Goal: Task Accomplishment & Management: Use online tool/utility

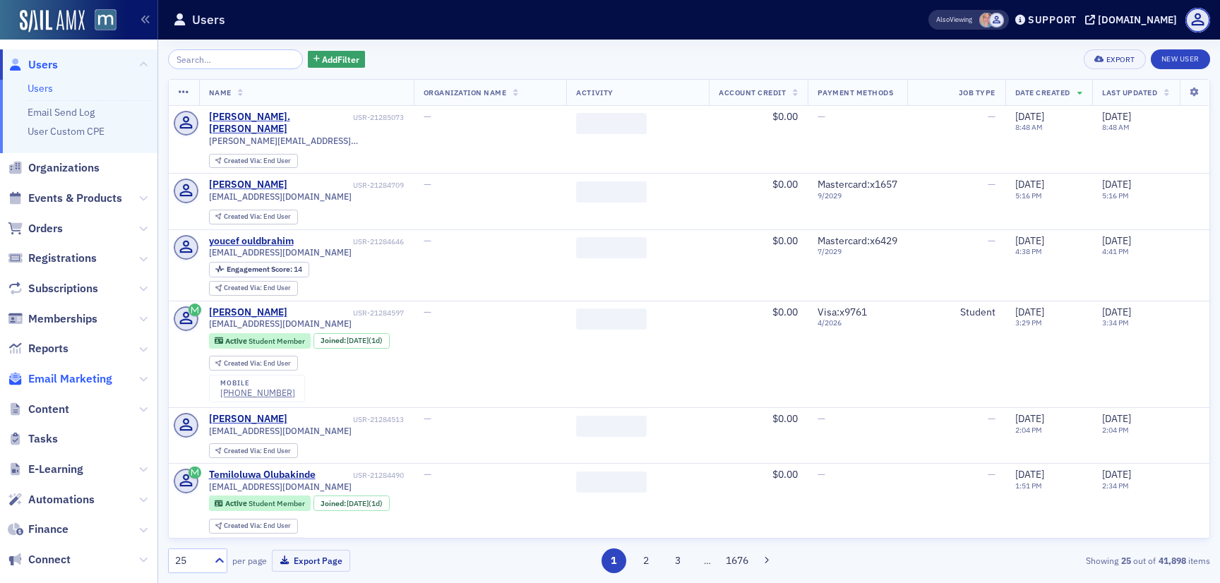
click at [98, 372] on span "Email Marketing" at bounding box center [70, 379] width 84 height 16
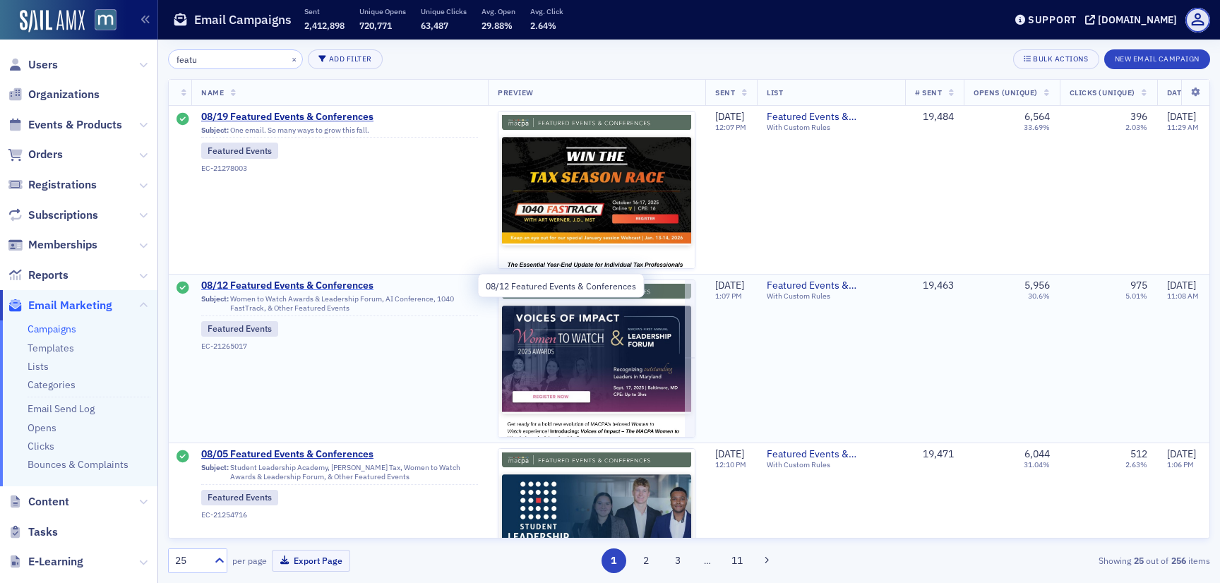
type input "featu"
click at [288, 282] on span "08/12 Featured Events & Conferences" at bounding box center [339, 286] width 277 height 13
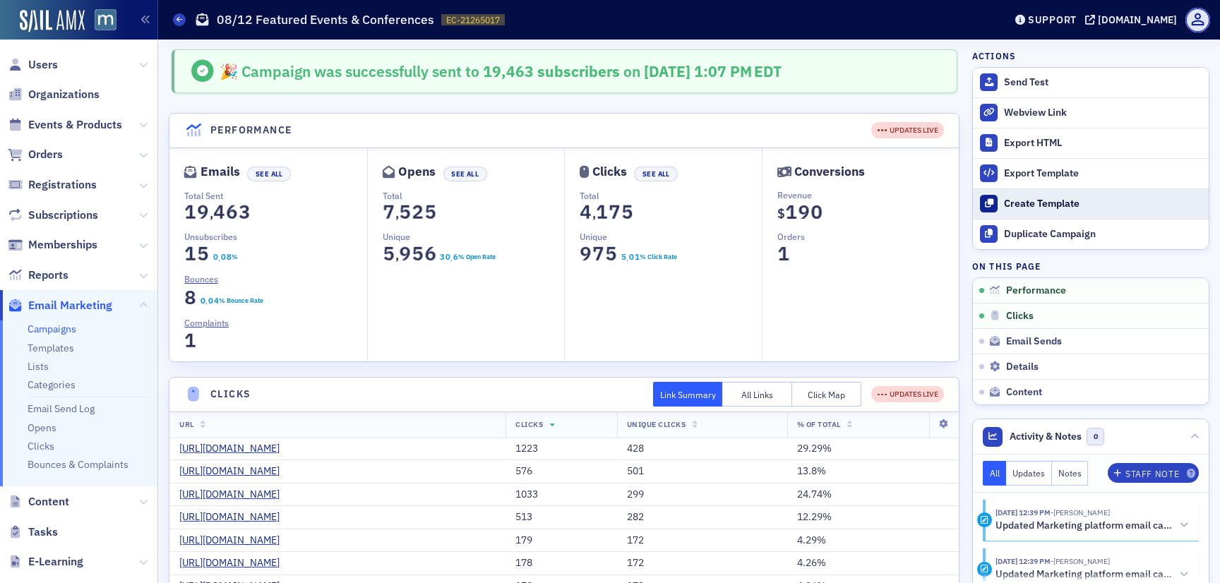
click at [1034, 216] on link "Create Template" at bounding box center [1091, 204] width 236 height 30
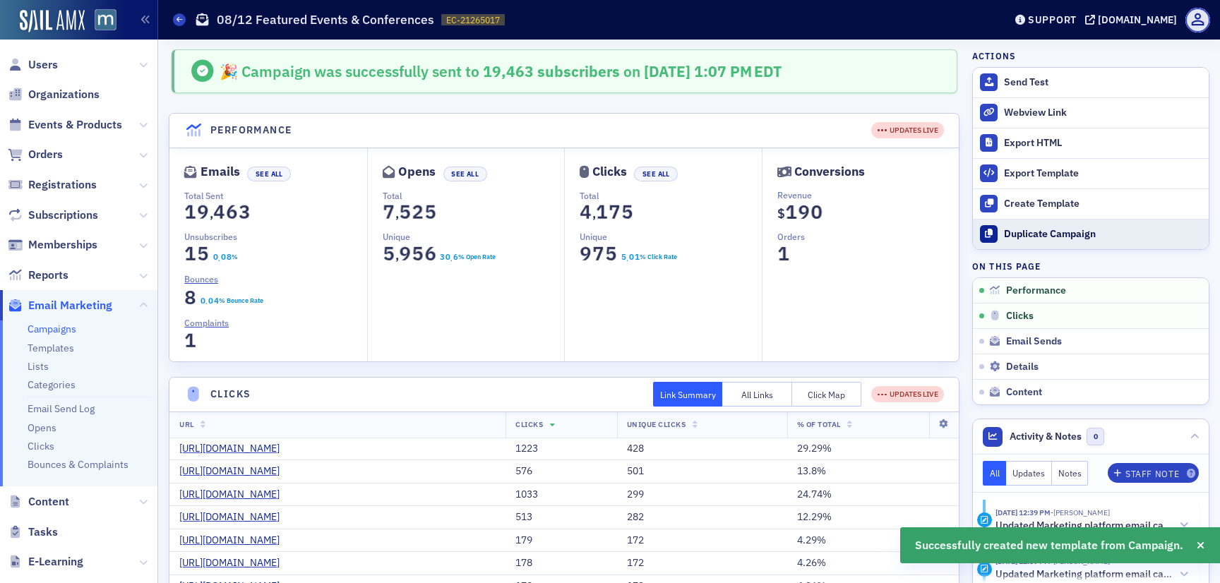
click at [1034, 242] on button "Duplicate Campaign" at bounding box center [1091, 234] width 236 height 30
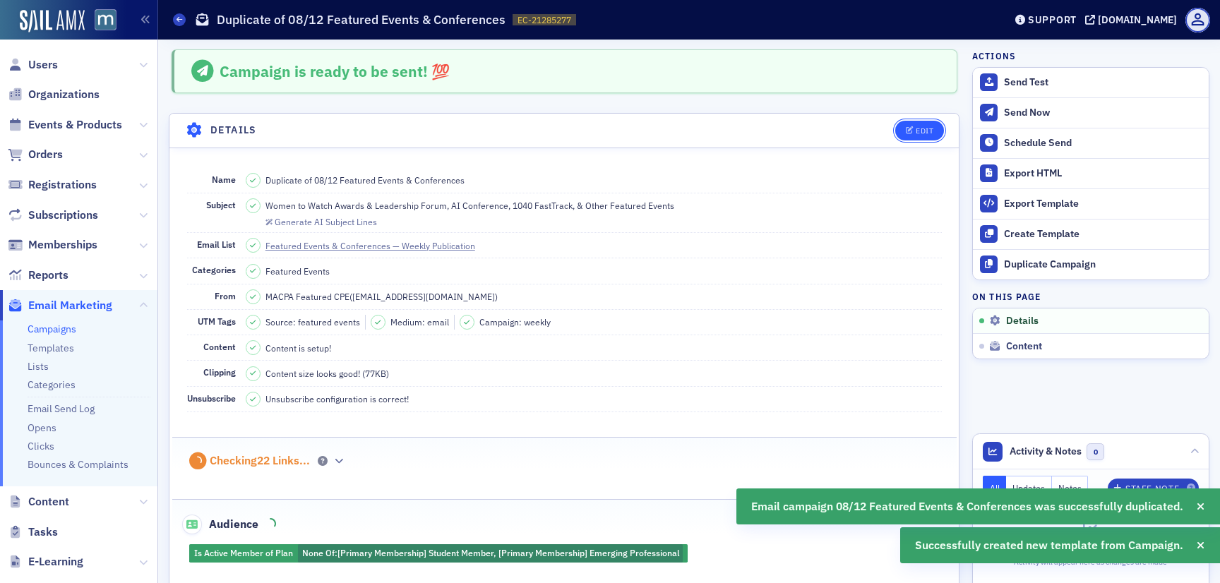
click at [931, 121] on button "Edit" at bounding box center [919, 131] width 49 height 20
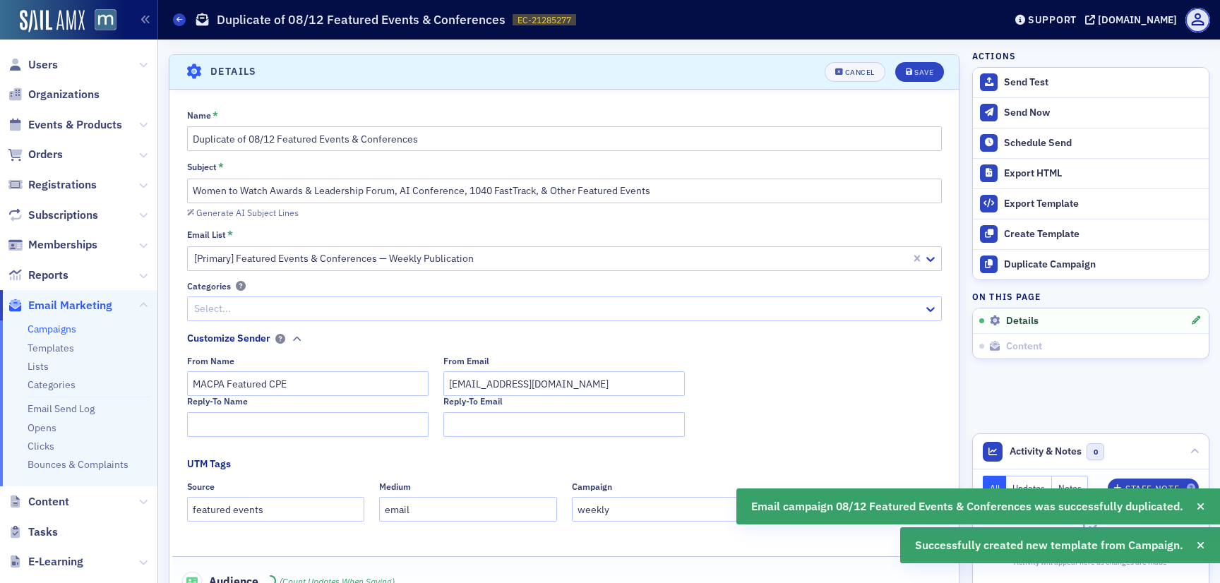
scroll to position [66, 0]
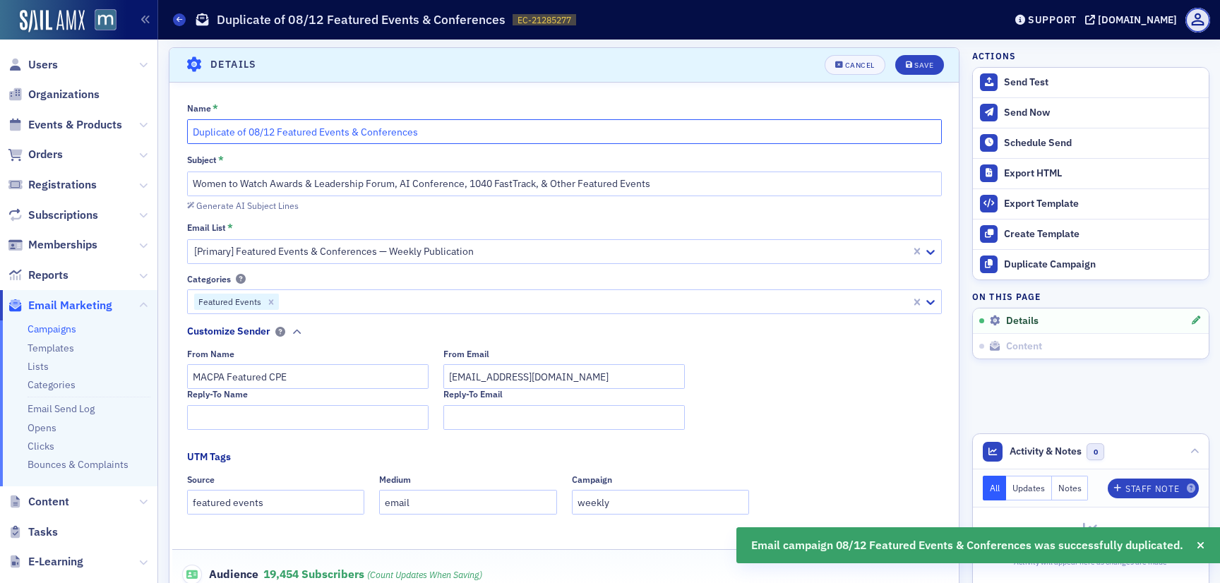
drag, startPoint x: 273, startPoint y: 137, endPoint x: 265, endPoint y: 134, distance: 8.3
click at [265, 134] on input "Duplicate of 08/12 Featured Events & Conferences" at bounding box center [564, 131] width 755 height 25
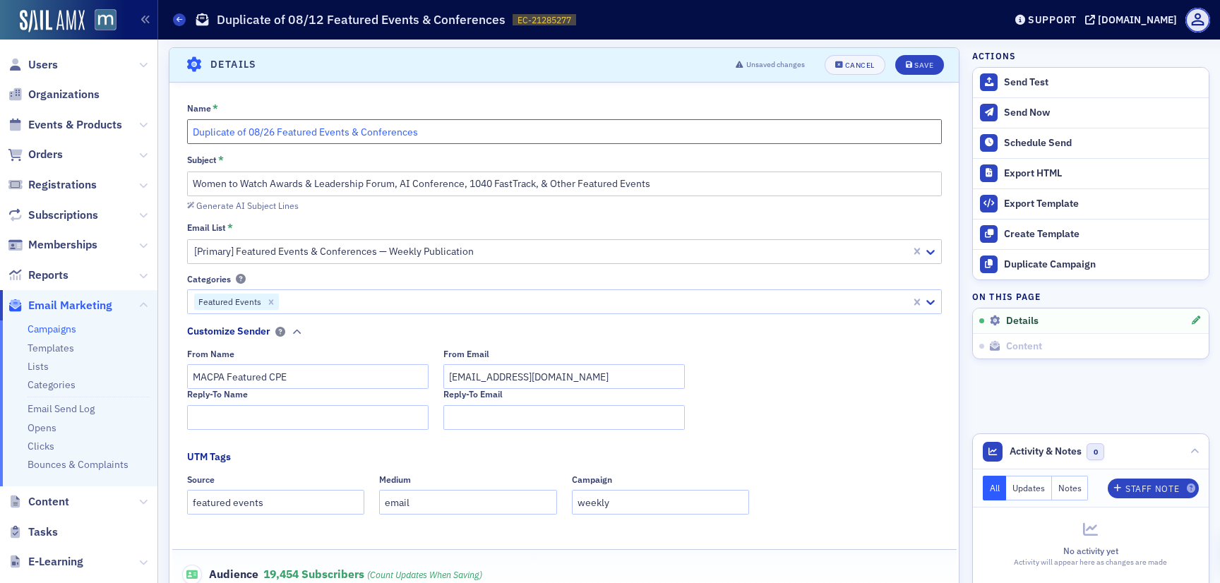
drag, startPoint x: 252, startPoint y: 133, endPoint x: 153, endPoint y: 132, distance: 99.6
click at [153, 132] on div "Users Organizations Events & Products Orders Registrations Subscriptions Member…" at bounding box center [610, 291] width 1220 height 583
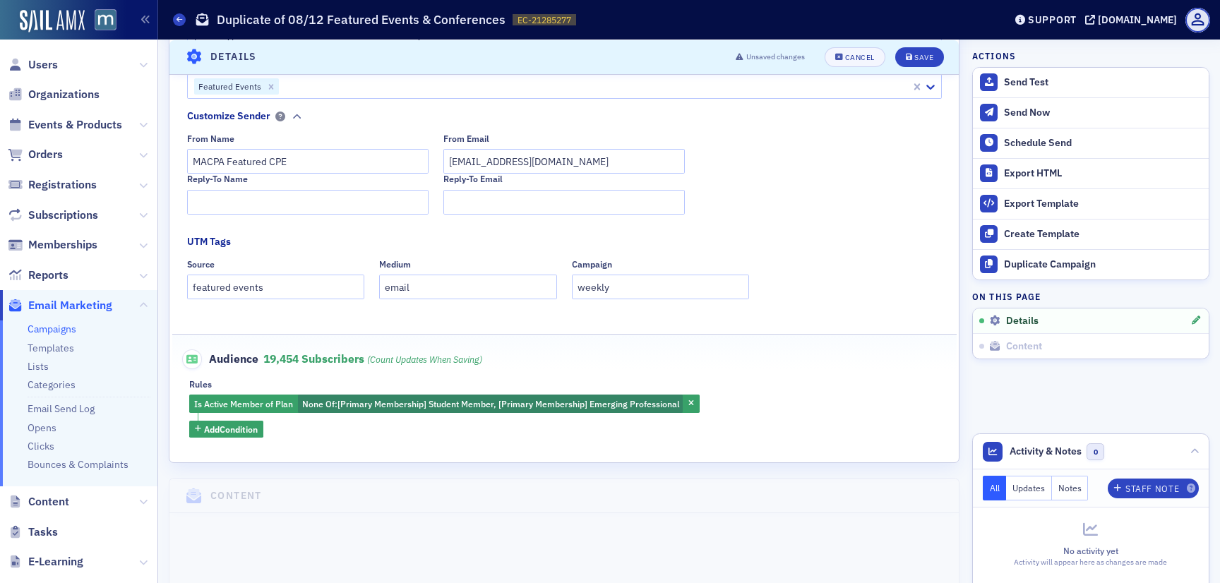
scroll to position [0, 0]
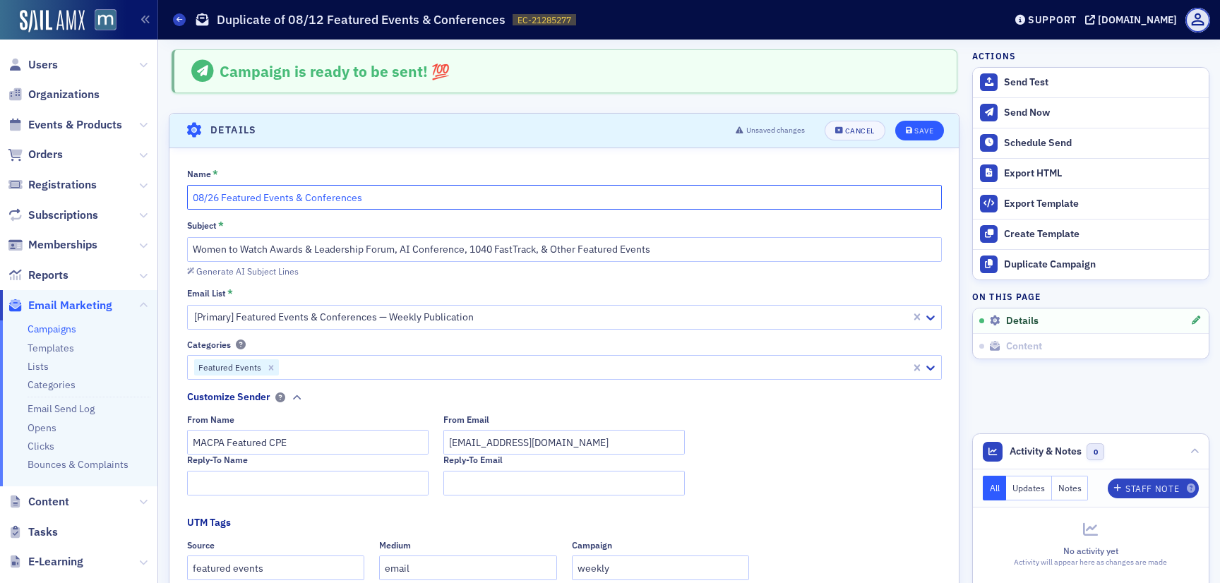
type input "08/26 Featured Events & Conferences"
click at [936, 129] on button "Save" at bounding box center [919, 131] width 49 height 20
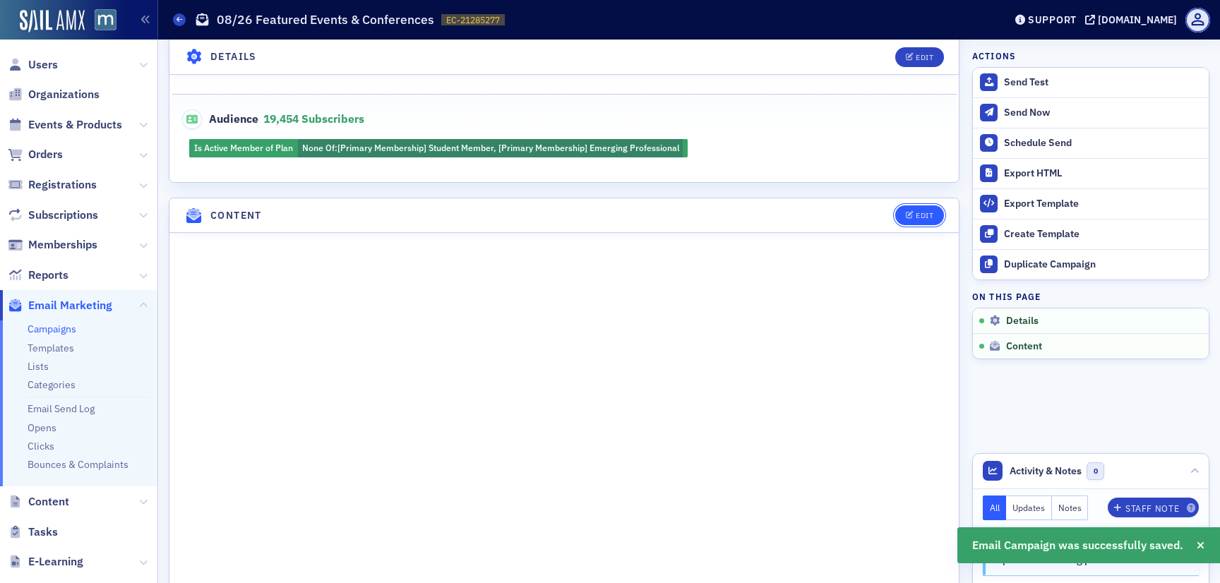
click at [923, 222] on button "Edit" at bounding box center [919, 215] width 49 height 20
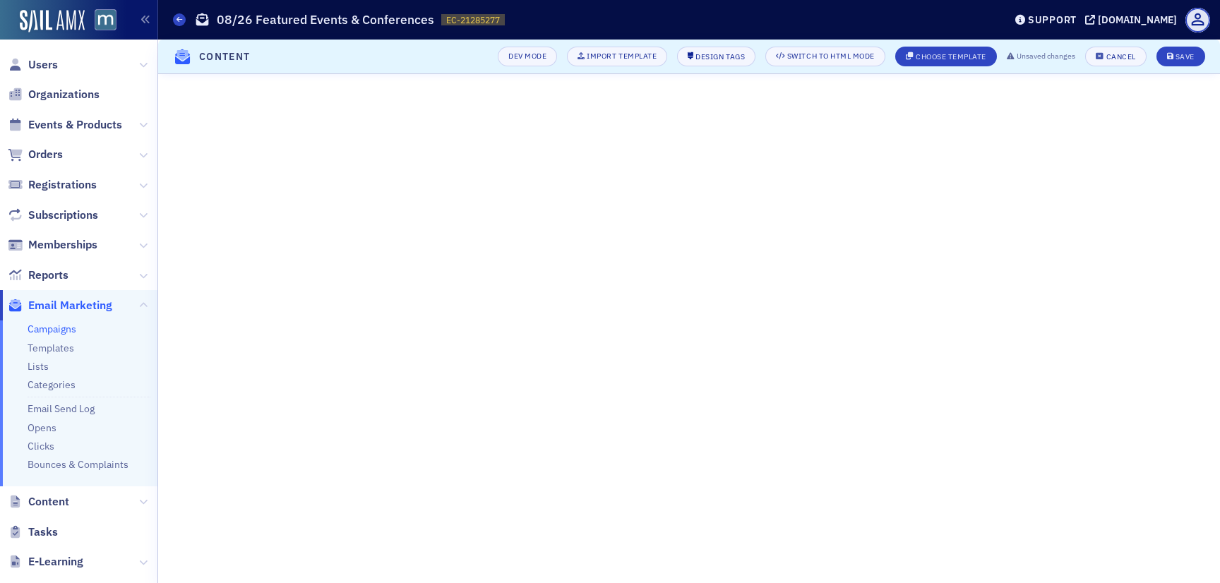
click at [1183, 66] on header "Content Dev Mode Import Template Design Tags Switch to HTML Mode Choose Templat…" at bounding box center [689, 57] width 1062 height 35
click at [1183, 56] on div "Save" at bounding box center [1185, 57] width 19 height 8
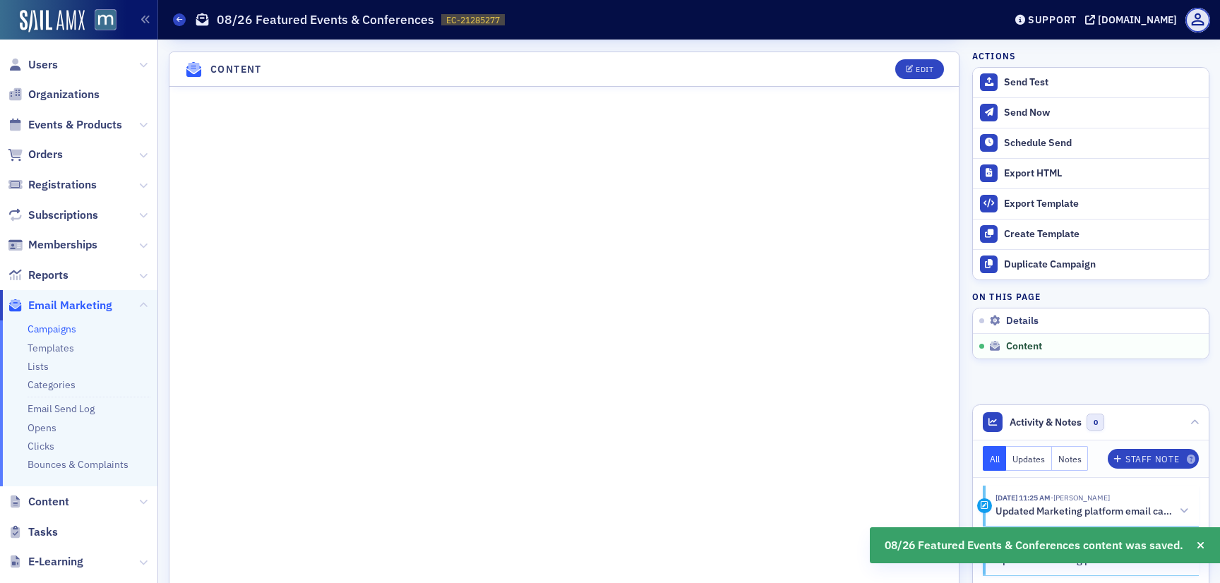
scroll to position [0, 0]
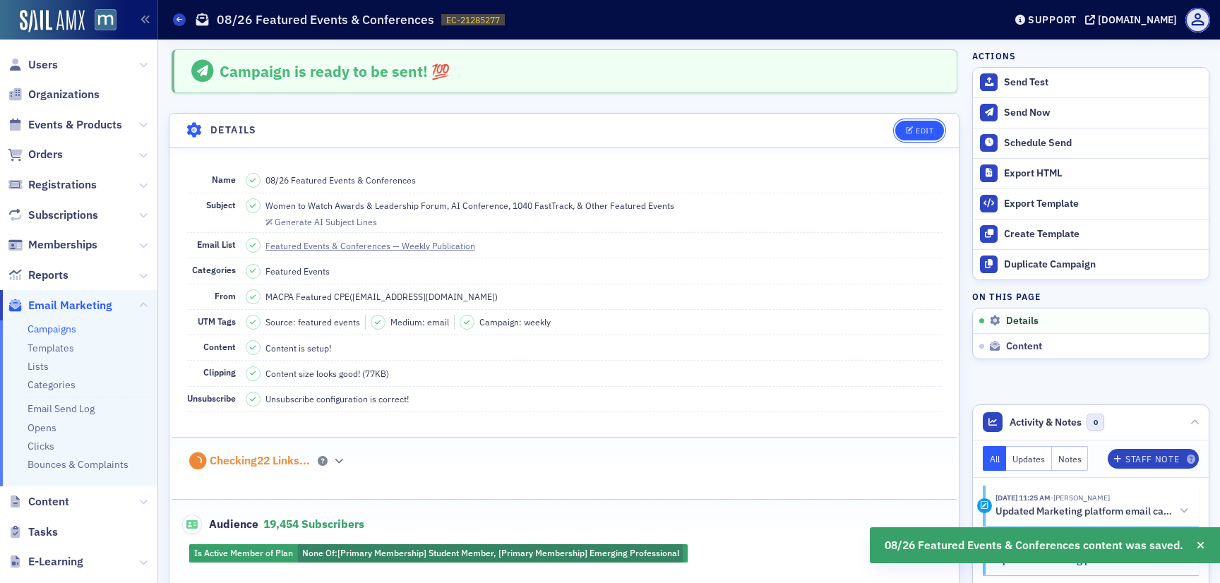
click at [931, 127] on div "Edit" at bounding box center [925, 131] width 18 height 8
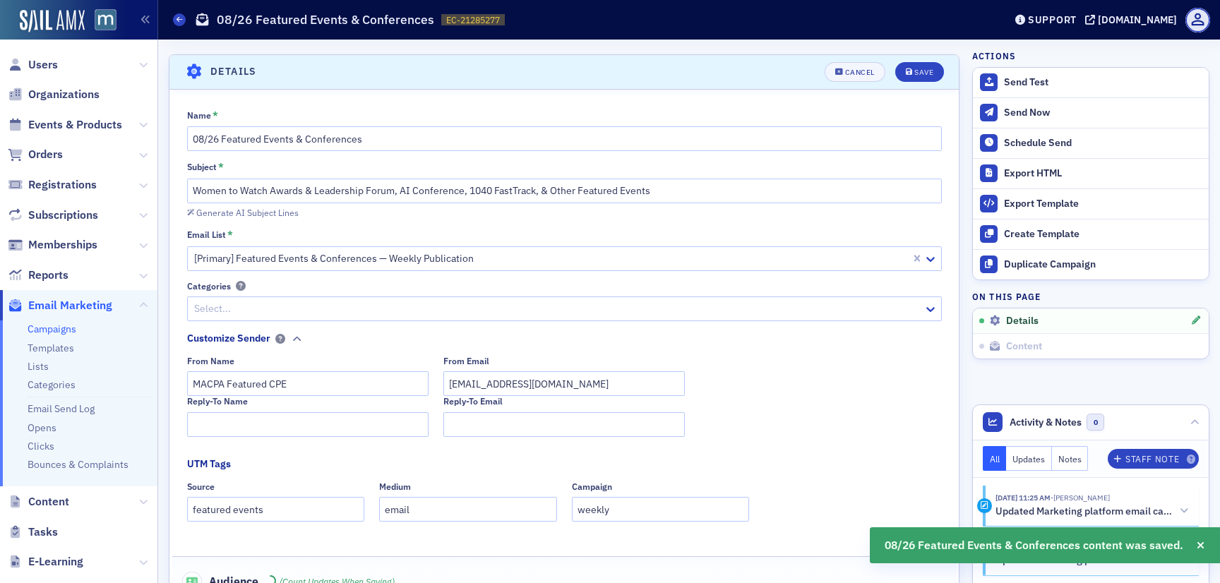
scroll to position [66, 0]
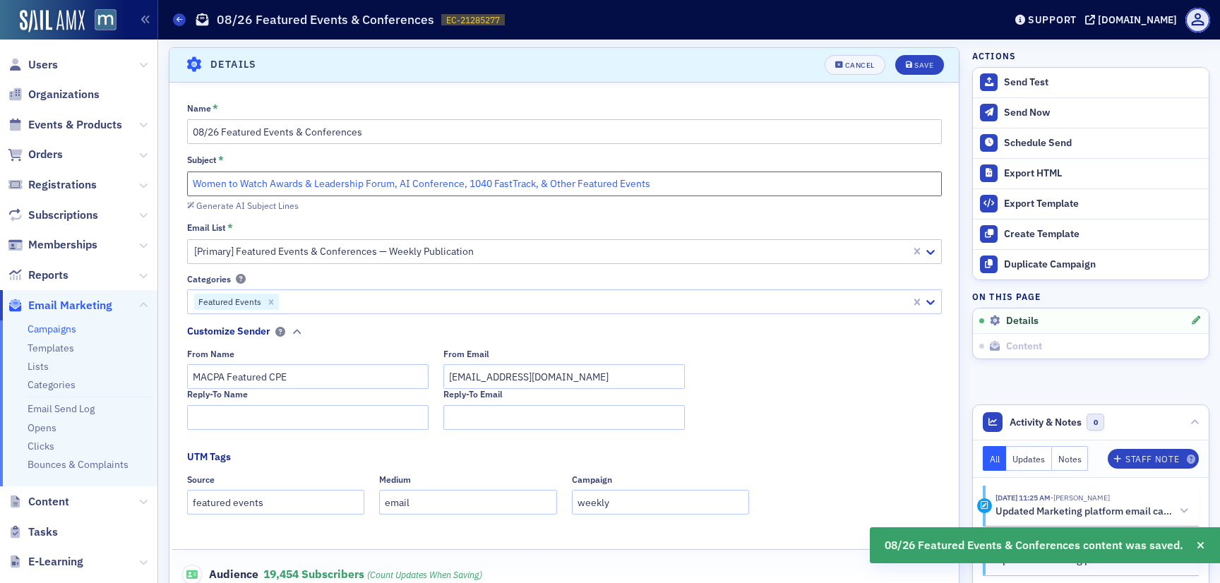
click at [193, 186] on input "Women to Watch Awards & Leadership Forum, AI Conference, 1040 FastTrack, & Othe…" at bounding box center [564, 184] width 755 height 25
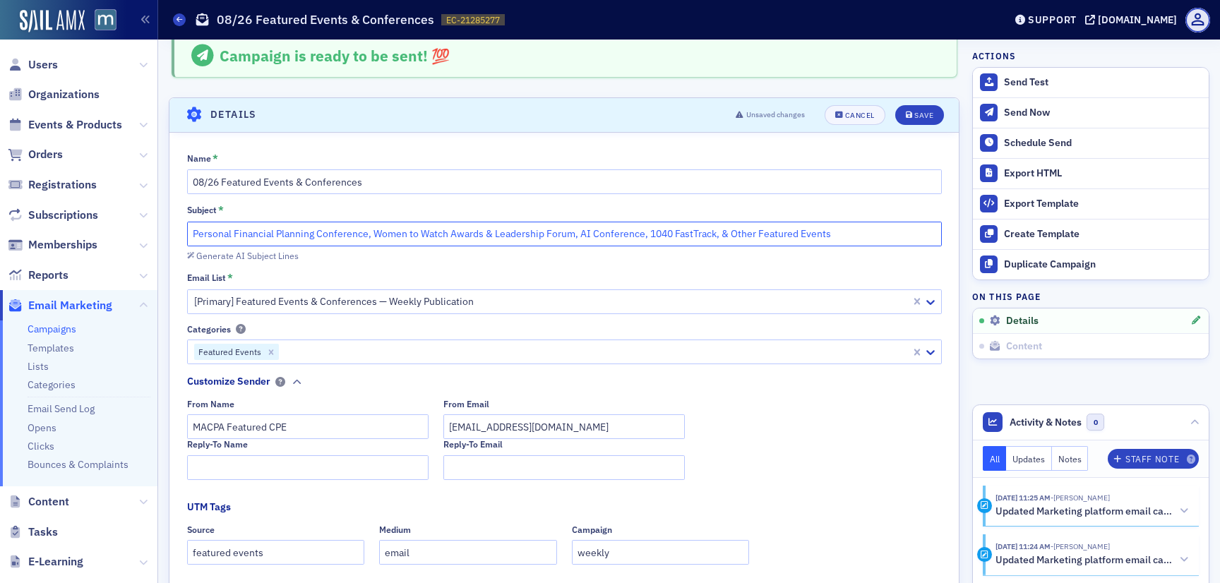
scroll to position [5, 0]
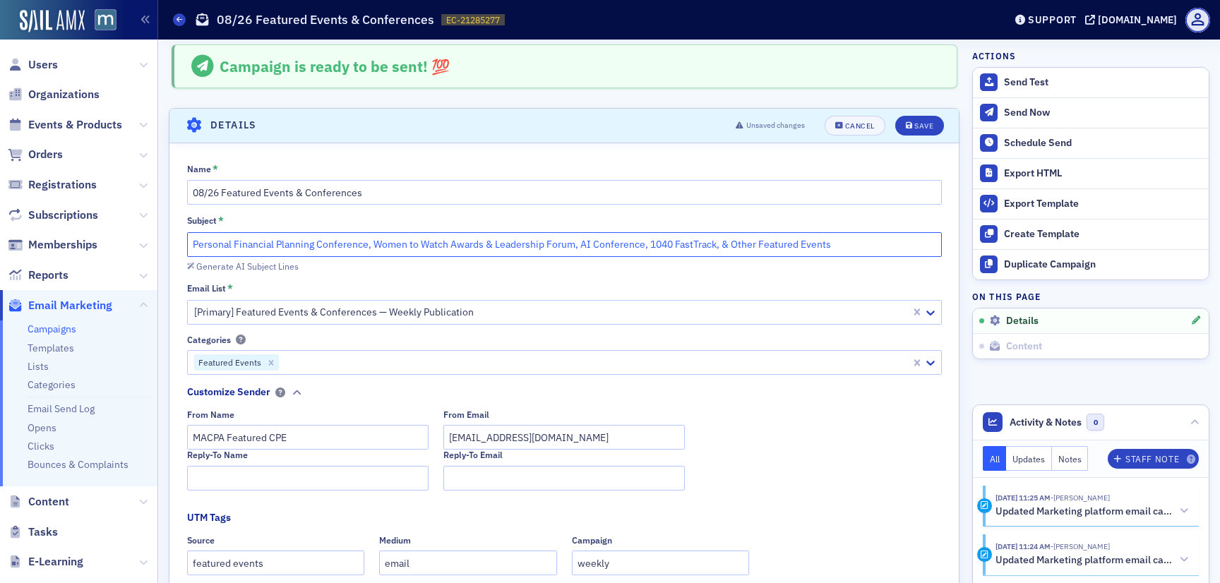
drag, startPoint x: 647, startPoint y: 245, endPoint x: 722, endPoint y: 245, distance: 75.6
click at [722, 245] on input "Personal Financial Planning Conference, Women to Watch Awards & Leadership Foru…" at bounding box center [564, 244] width 755 height 25
type input "Personal Financial Planning Conference, Women to Watch Awards & Leadership Foru…"
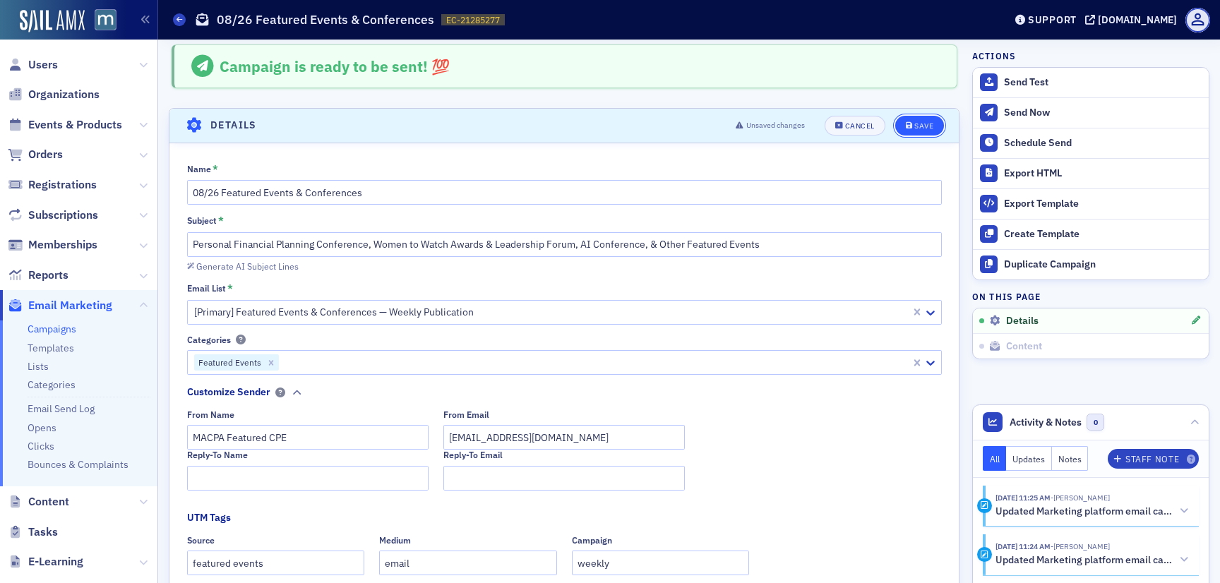
click at [926, 125] on div "Save" at bounding box center [923, 126] width 19 height 8
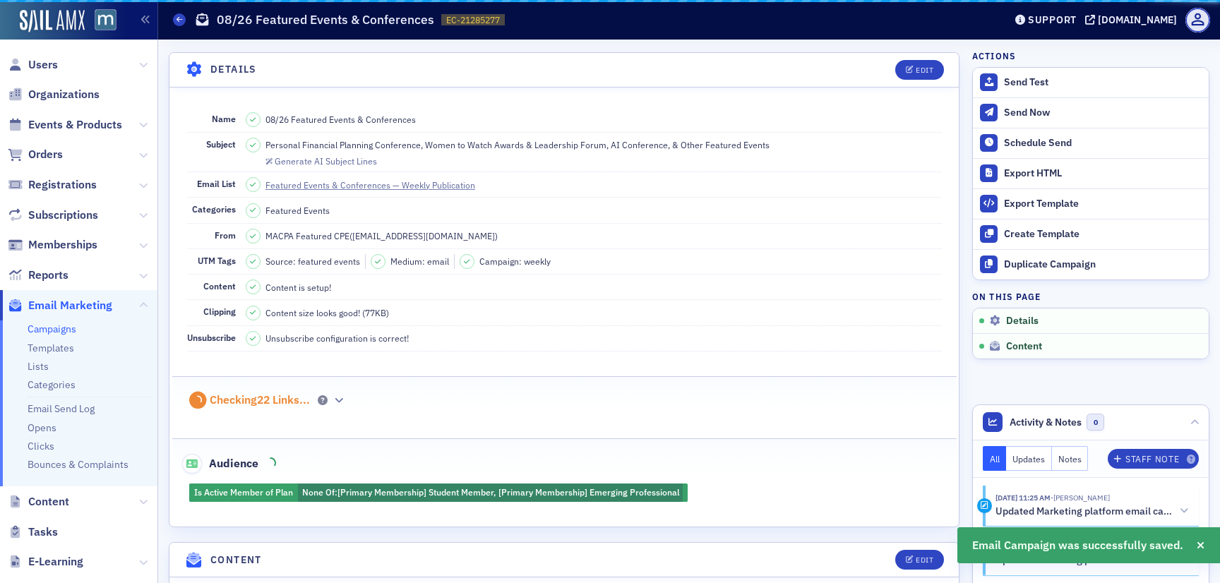
scroll to position [66, 0]
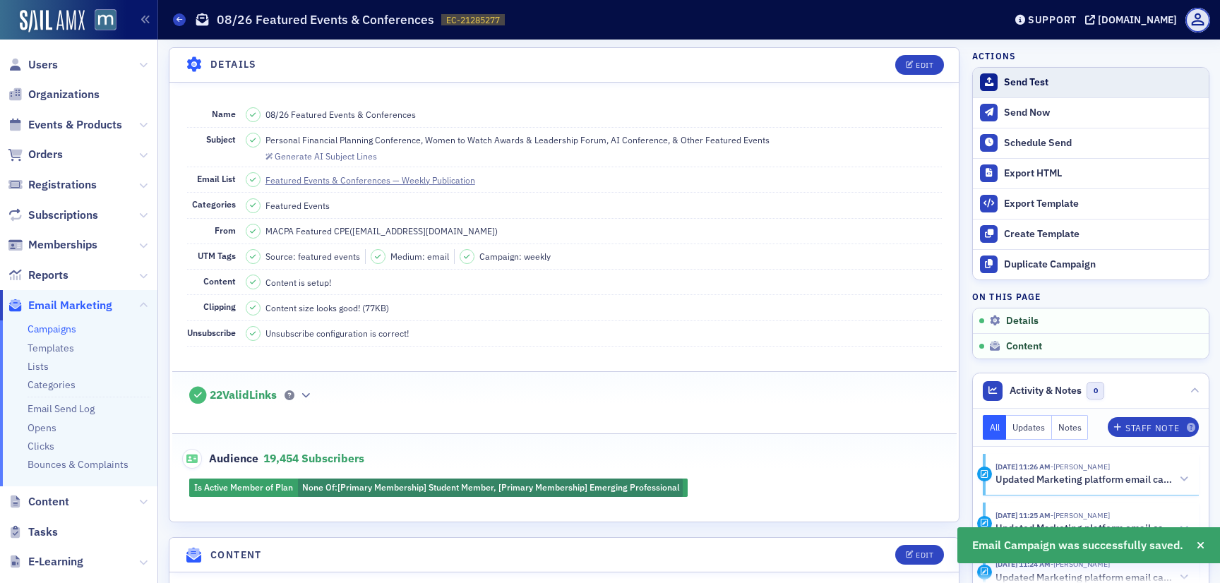
click at [1014, 76] on div "Send Test" at bounding box center [1103, 82] width 198 height 13
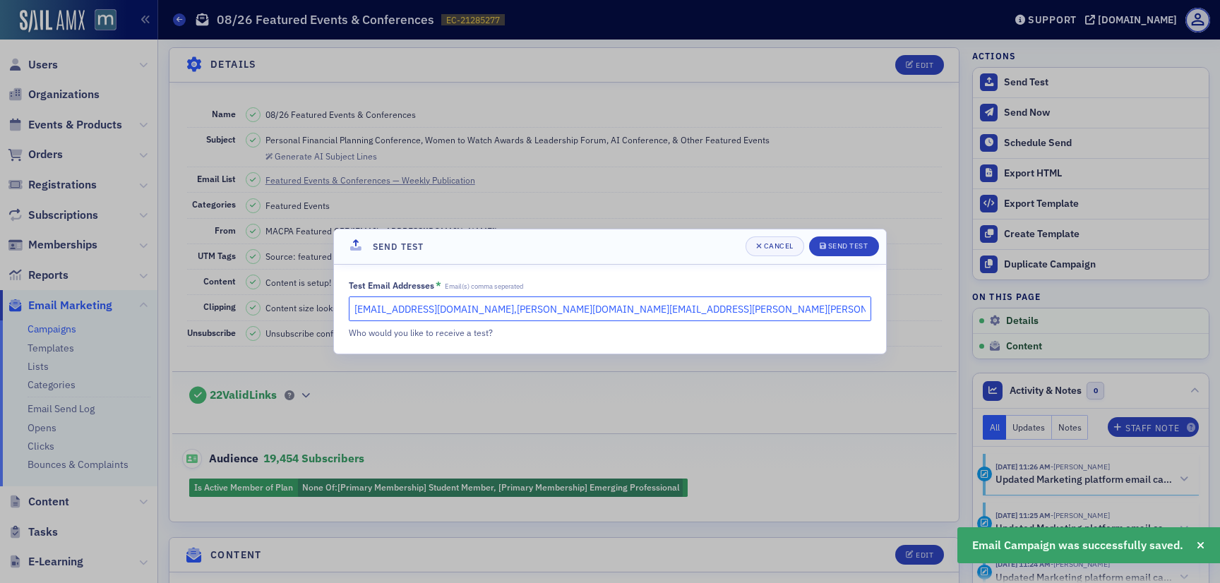
drag, startPoint x: 696, startPoint y: 313, endPoint x: 481, endPoint y: 312, distance: 214.7
click at [481, 312] on input "[EMAIL_ADDRESS][DOMAIN_NAME],[PERSON_NAME][DOMAIN_NAME][EMAIL_ADDRESS][PERSON_N…" at bounding box center [610, 309] width 523 height 25
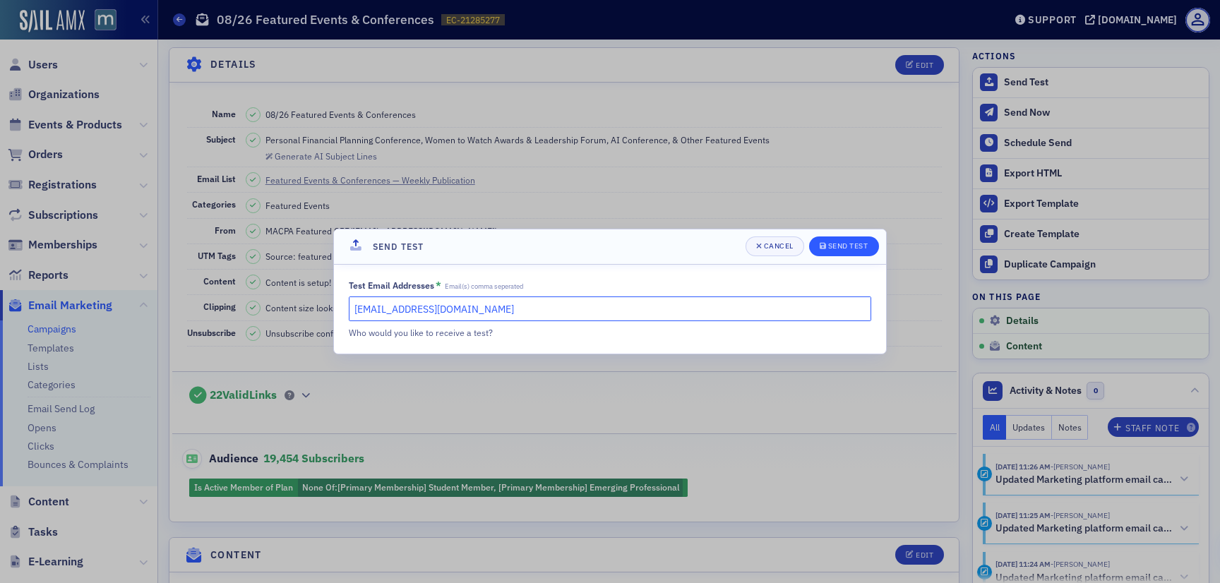
type input "[EMAIL_ADDRESS][DOMAIN_NAME]"
click at [833, 249] on div "Send Test" at bounding box center [848, 246] width 40 height 8
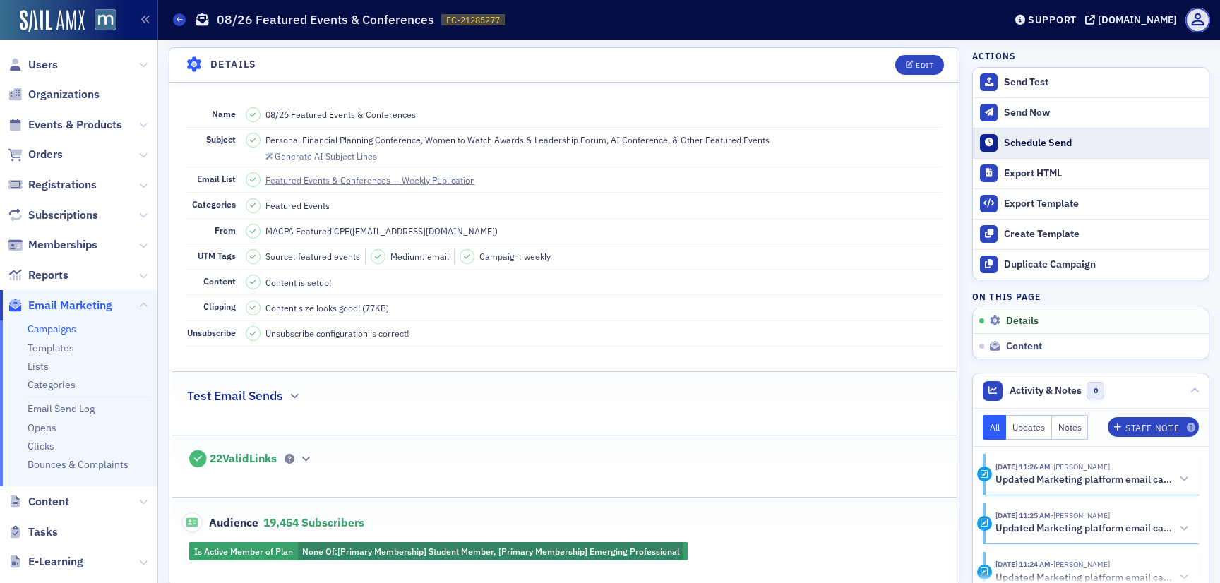
click at [1039, 142] on div "Schedule Send" at bounding box center [1103, 143] width 198 height 13
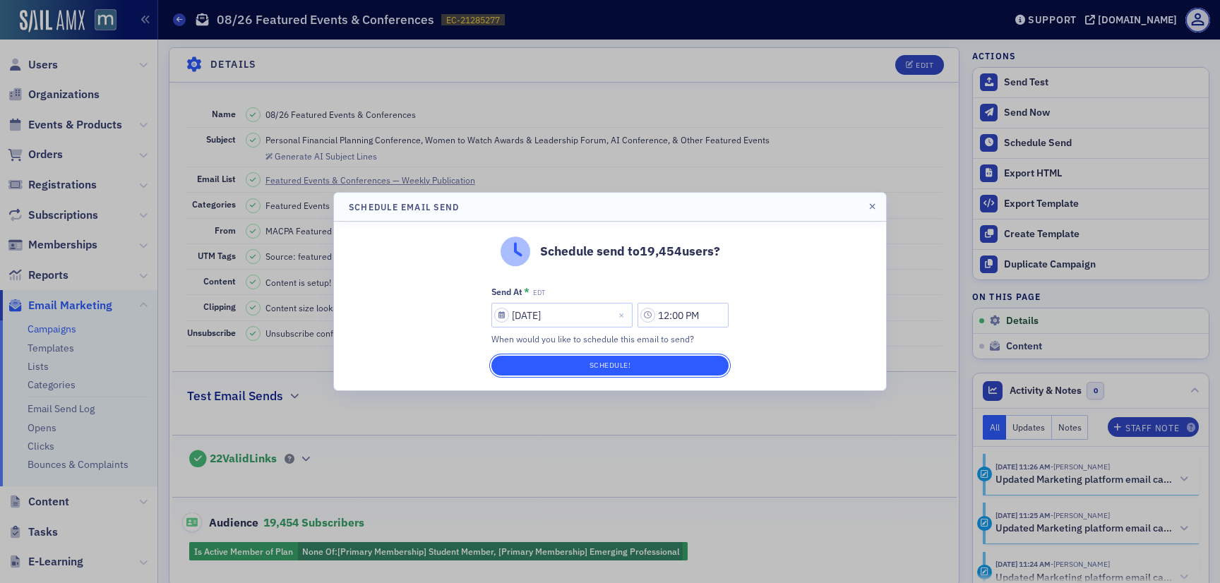
click at [667, 358] on button "Schedule!" at bounding box center [609, 366] width 237 height 20
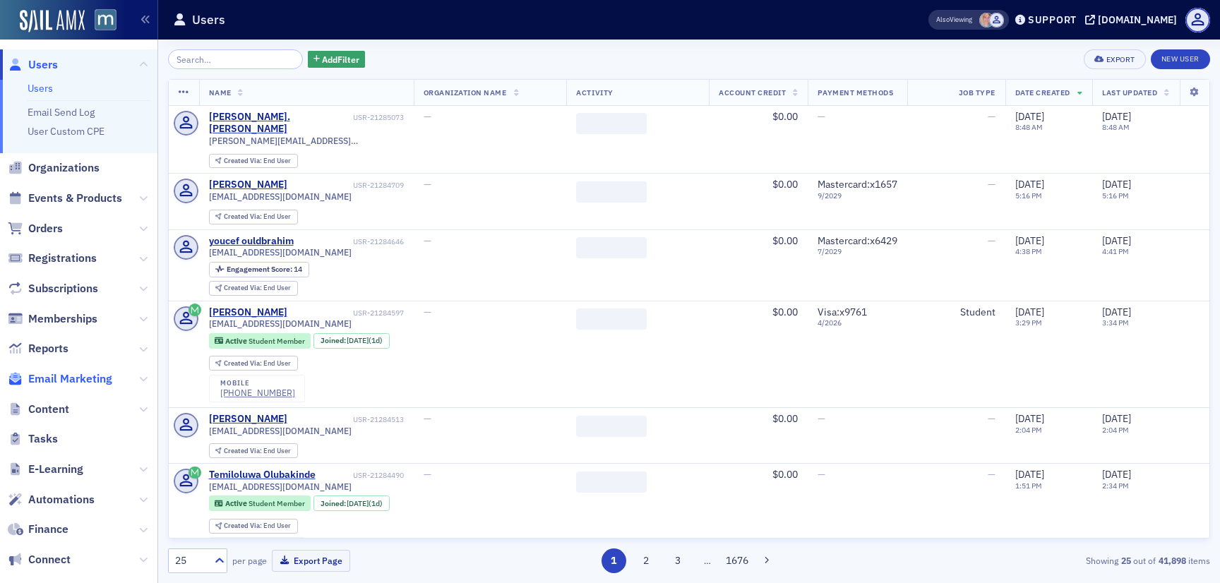
click at [93, 381] on span "Email Marketing" at bounding box center [70, 379] width 84 height 16
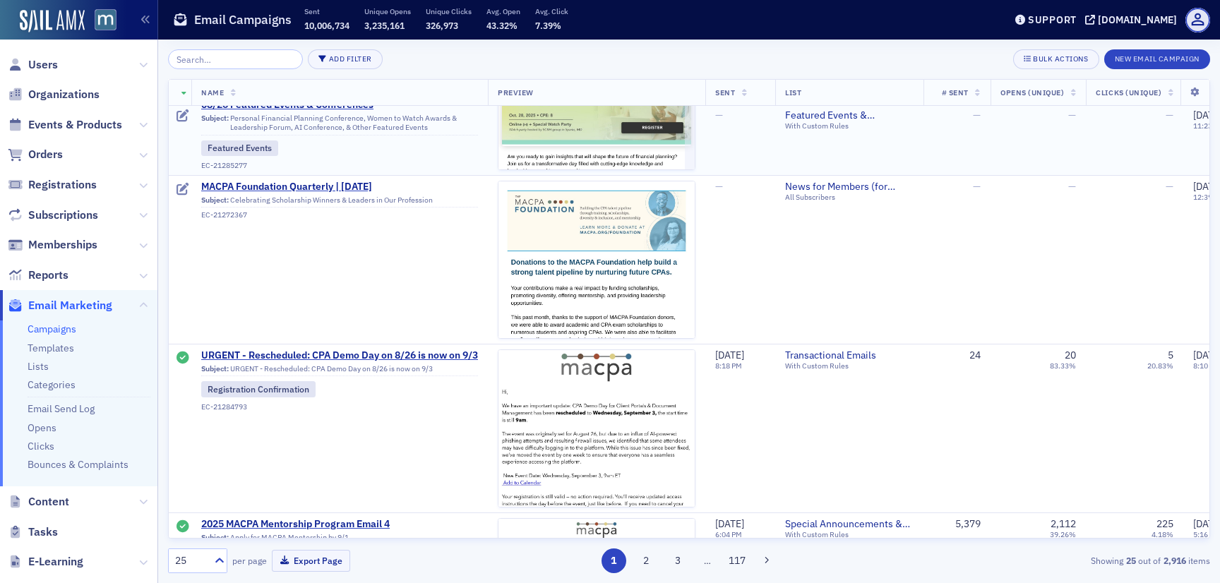
scroll to position [272, 0]
